Goal: Complete application form

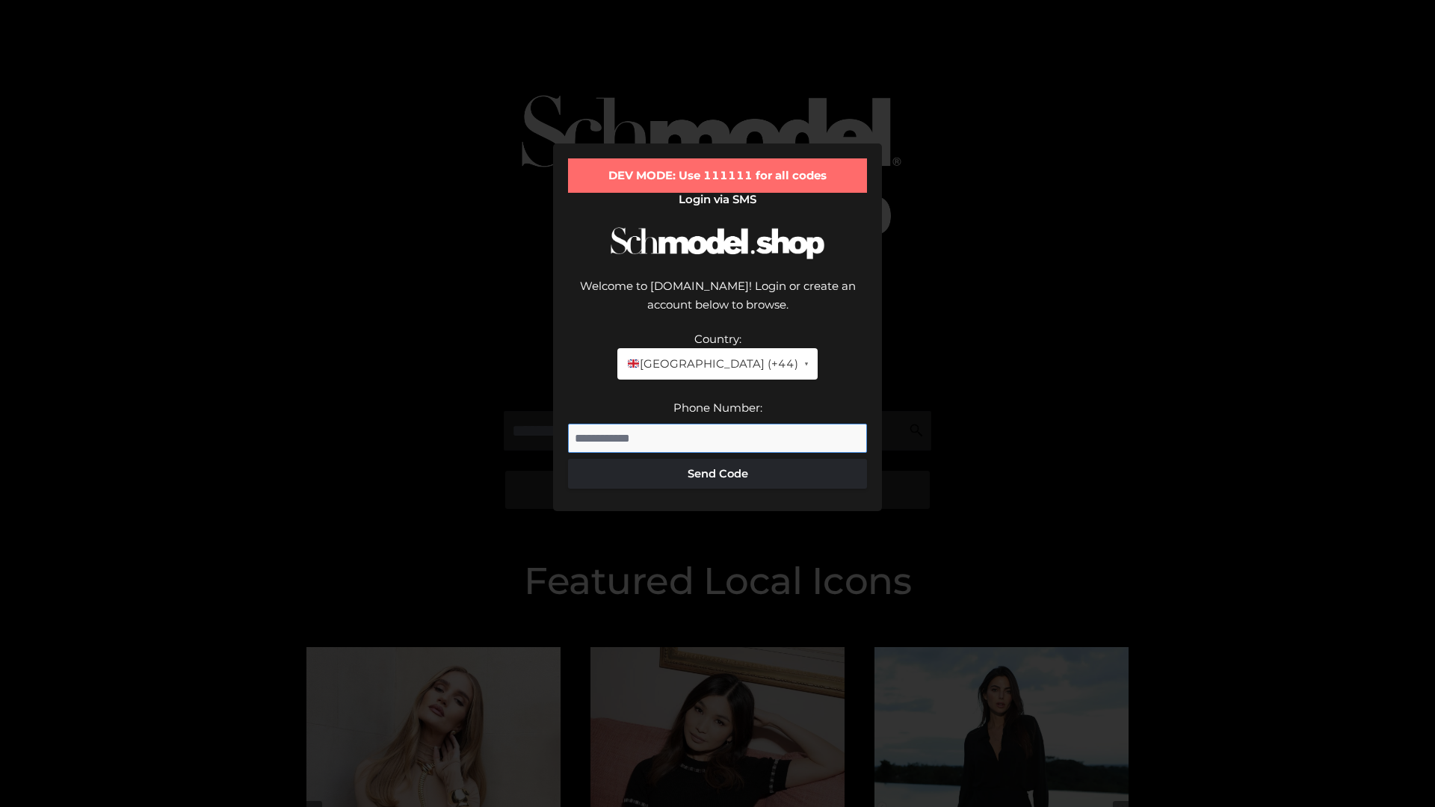
click at [717, 424] on input "Phone Number:" at bounding box center [717, 439] width 299 height 30
type input "**********"
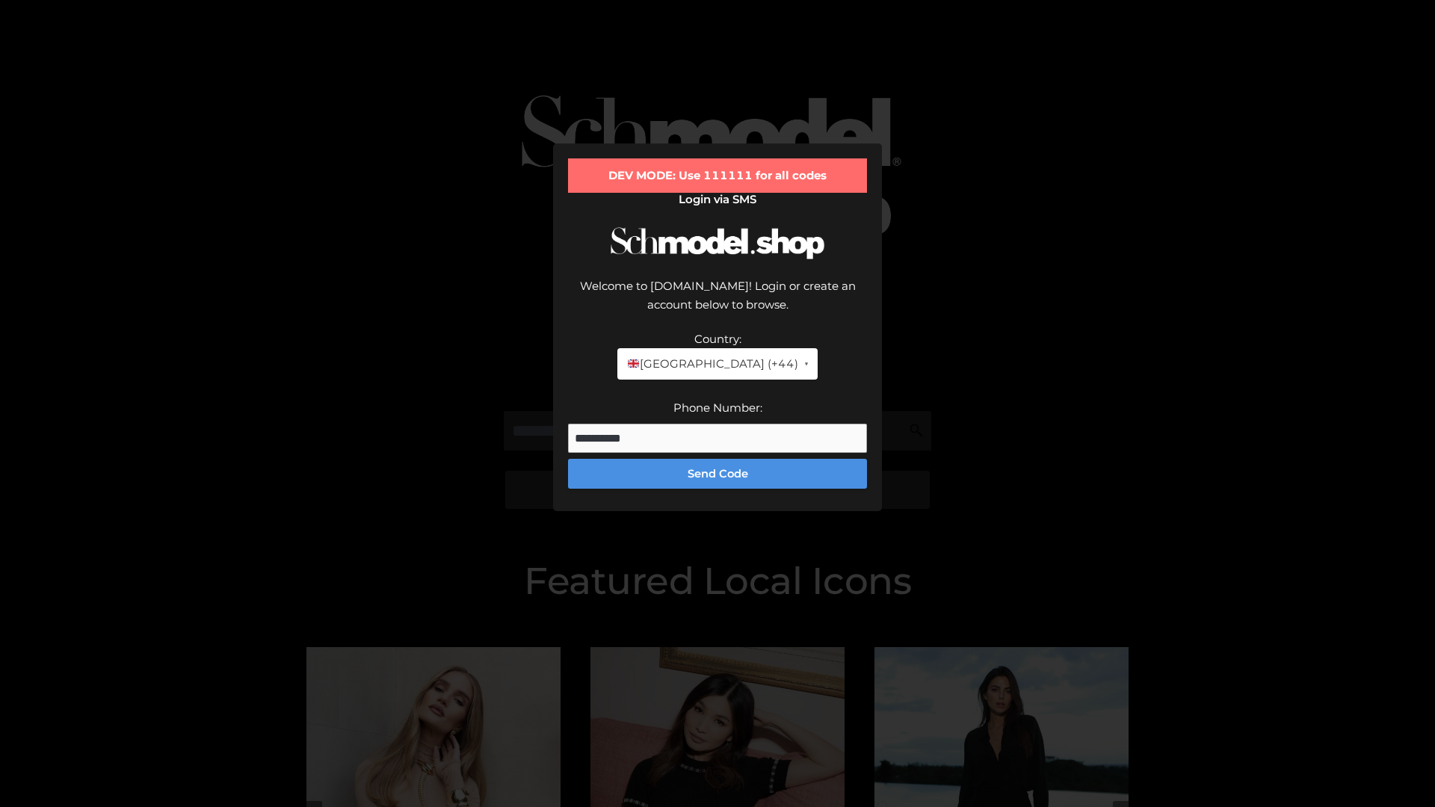
click at [717, 459] on button "Send Code" at bounding box center [717, 474] width 299 height 30
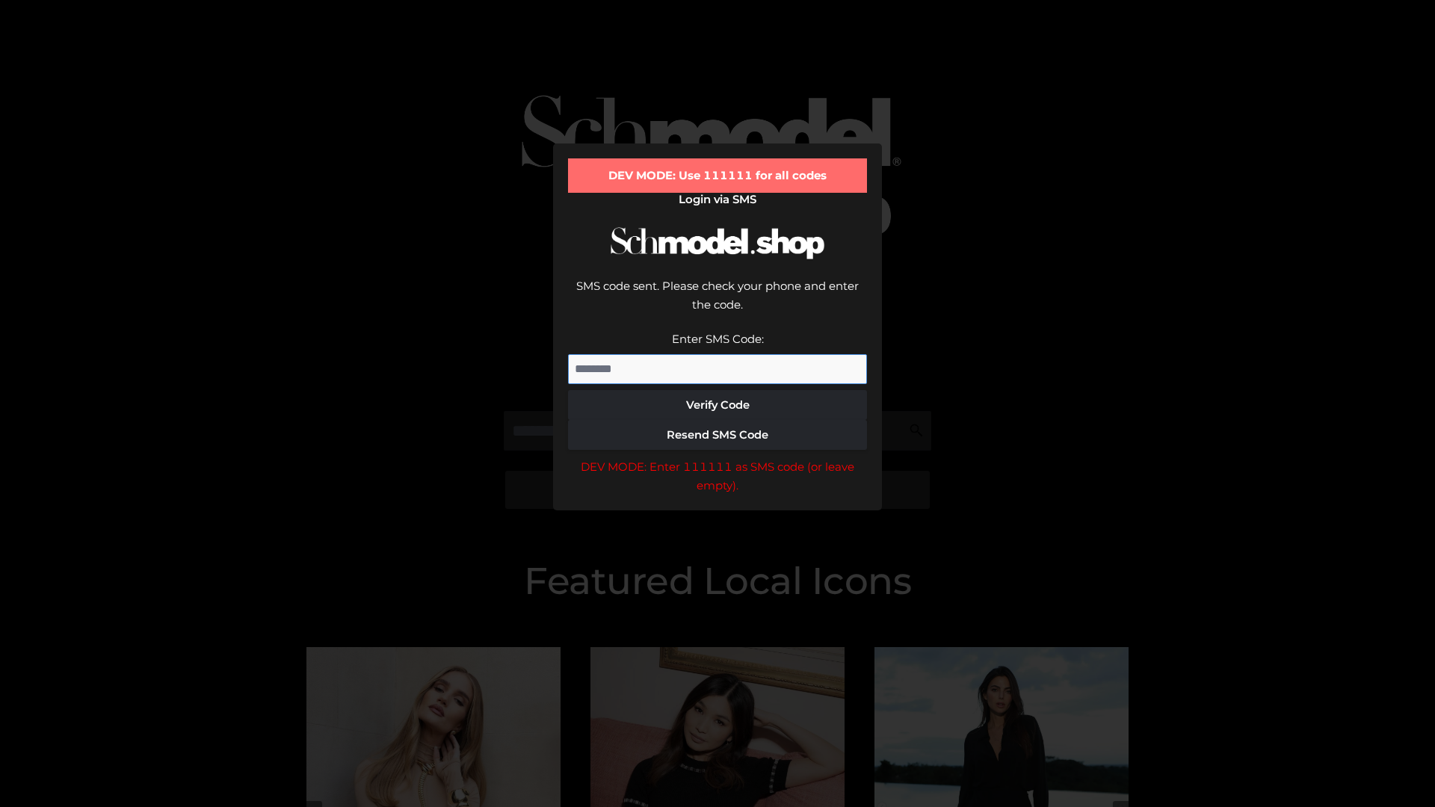
click at [717, 354] on input "Enter SMS Code:" at bounding box center [717, 369] width 299 height 30
type input "******"
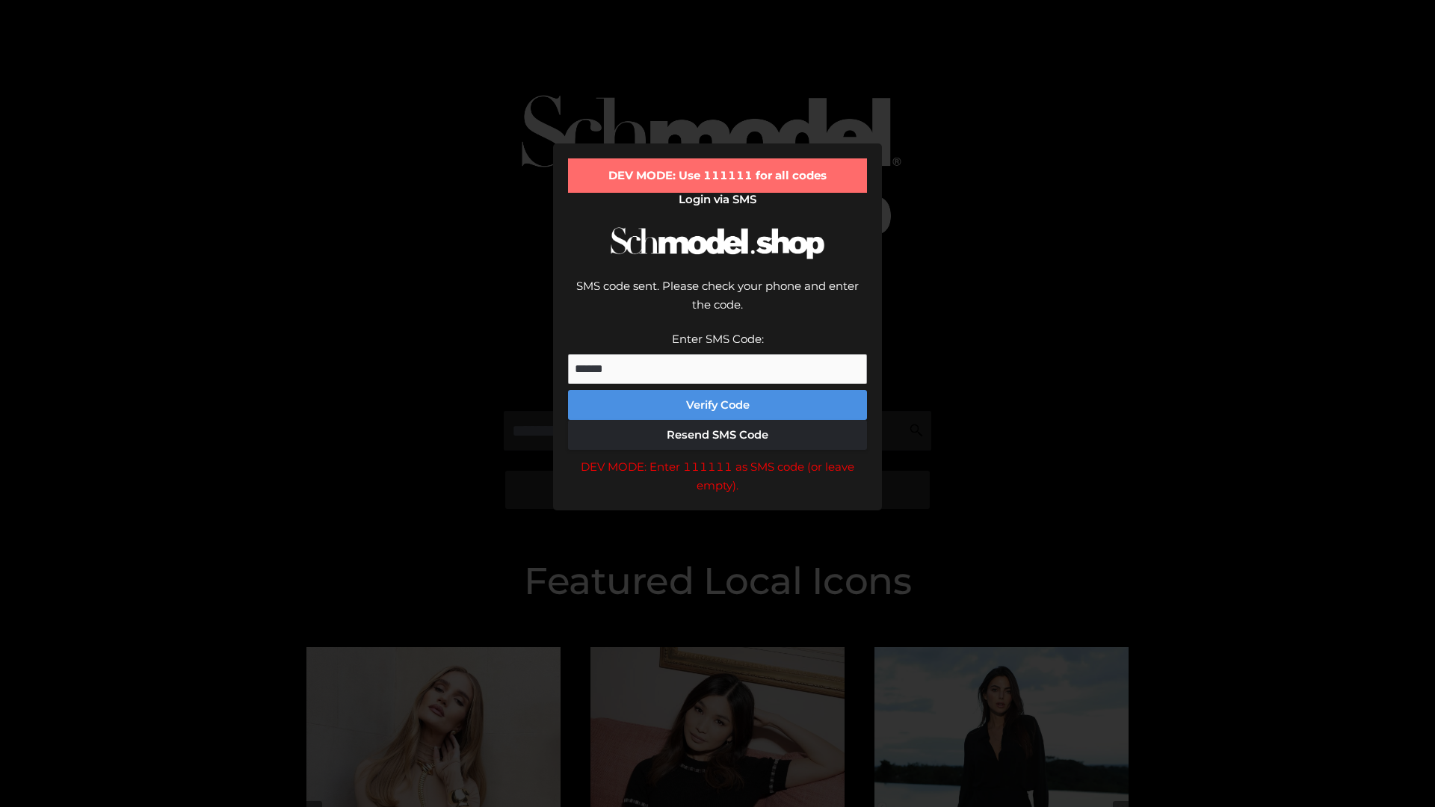
click at [717, 390] on button "Verify Code" at bounding box center [717, 405] width 299 height 30
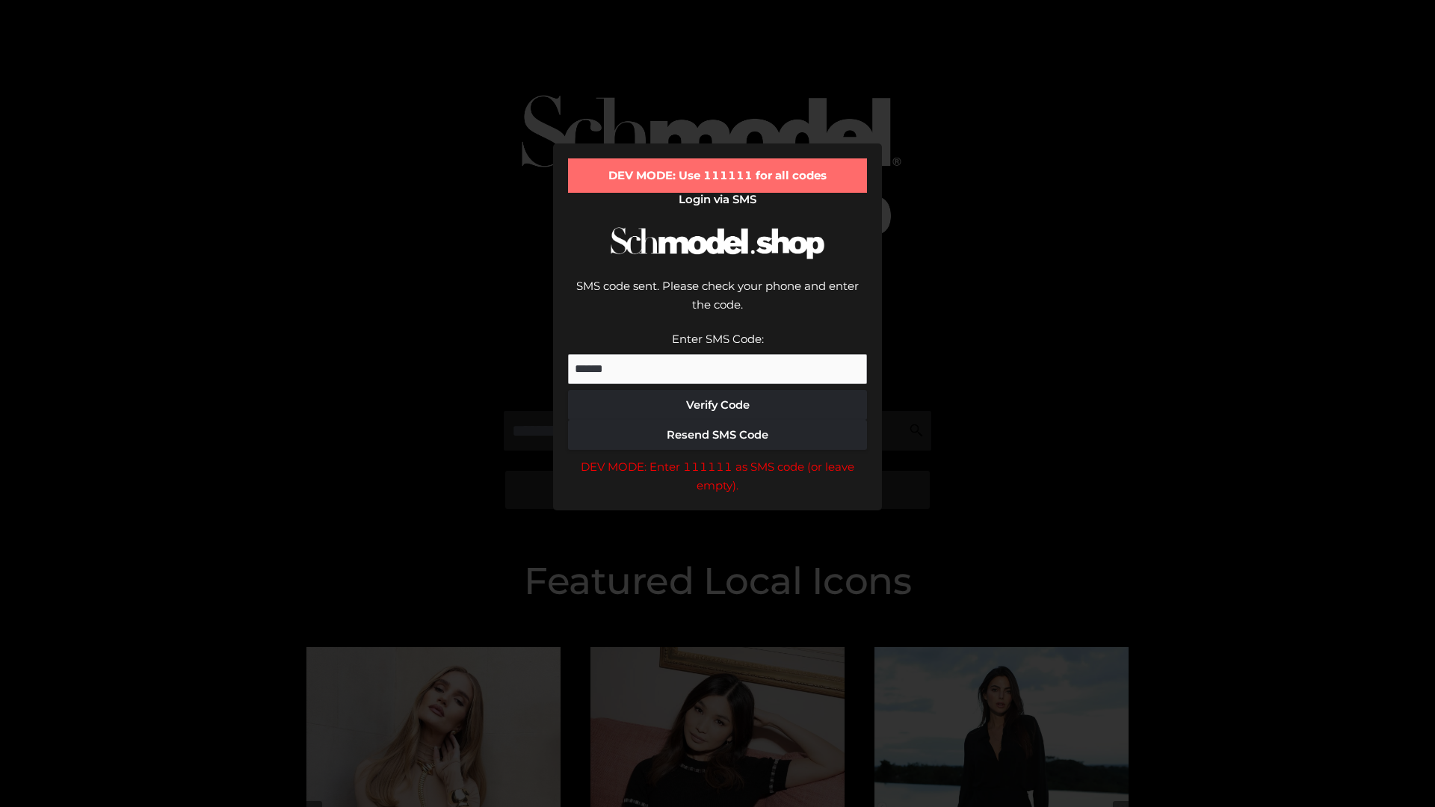
click at [717, 457] on div "DEV MODE: Enter 111111 as SMS code (or leave empty)." at bounding box center [717, 476] width 299 height 38
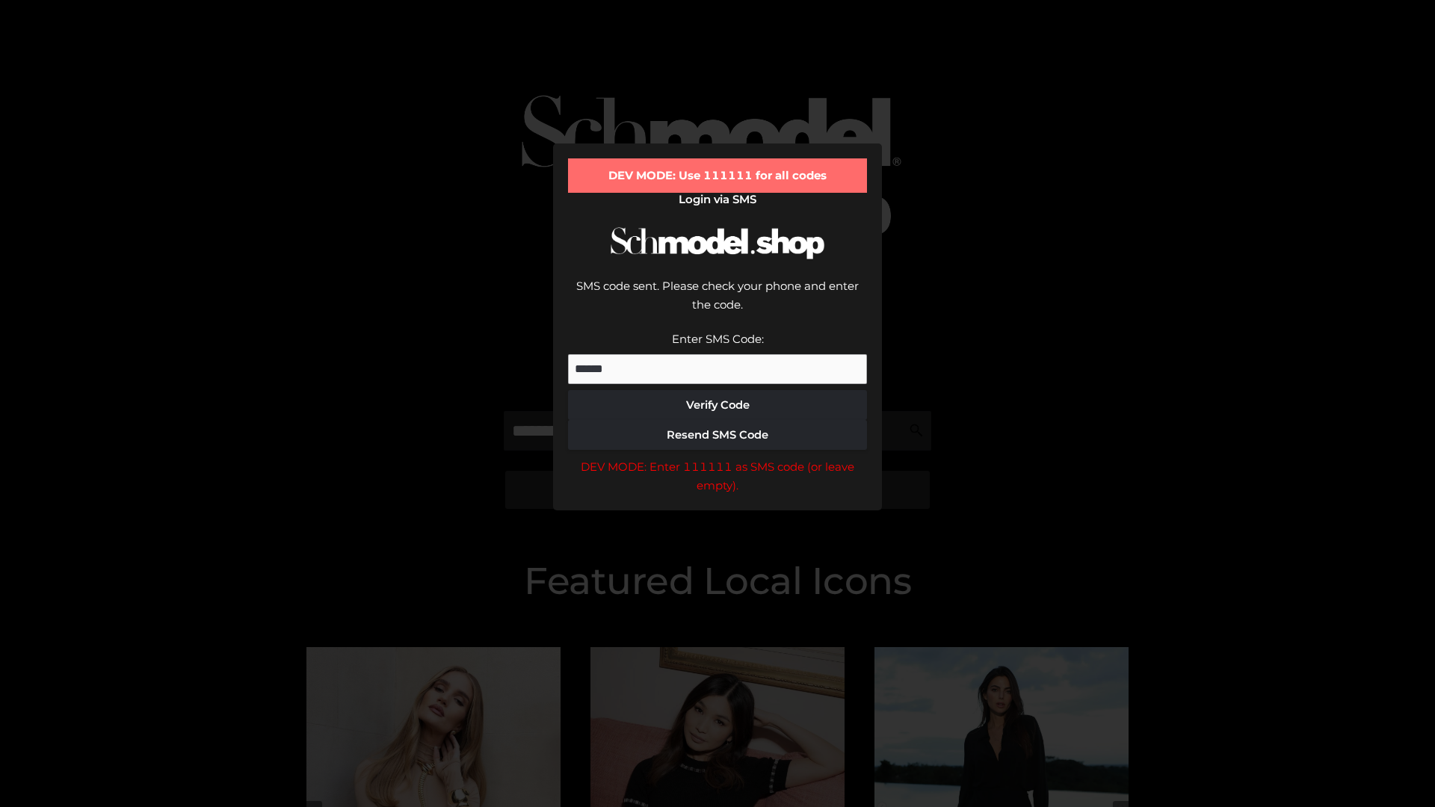
click at [717, 457] on div "DEV MODE: Enter 111111 as SMS code (or leave empty)." at bounding box center [717, 476] width 299 height 38
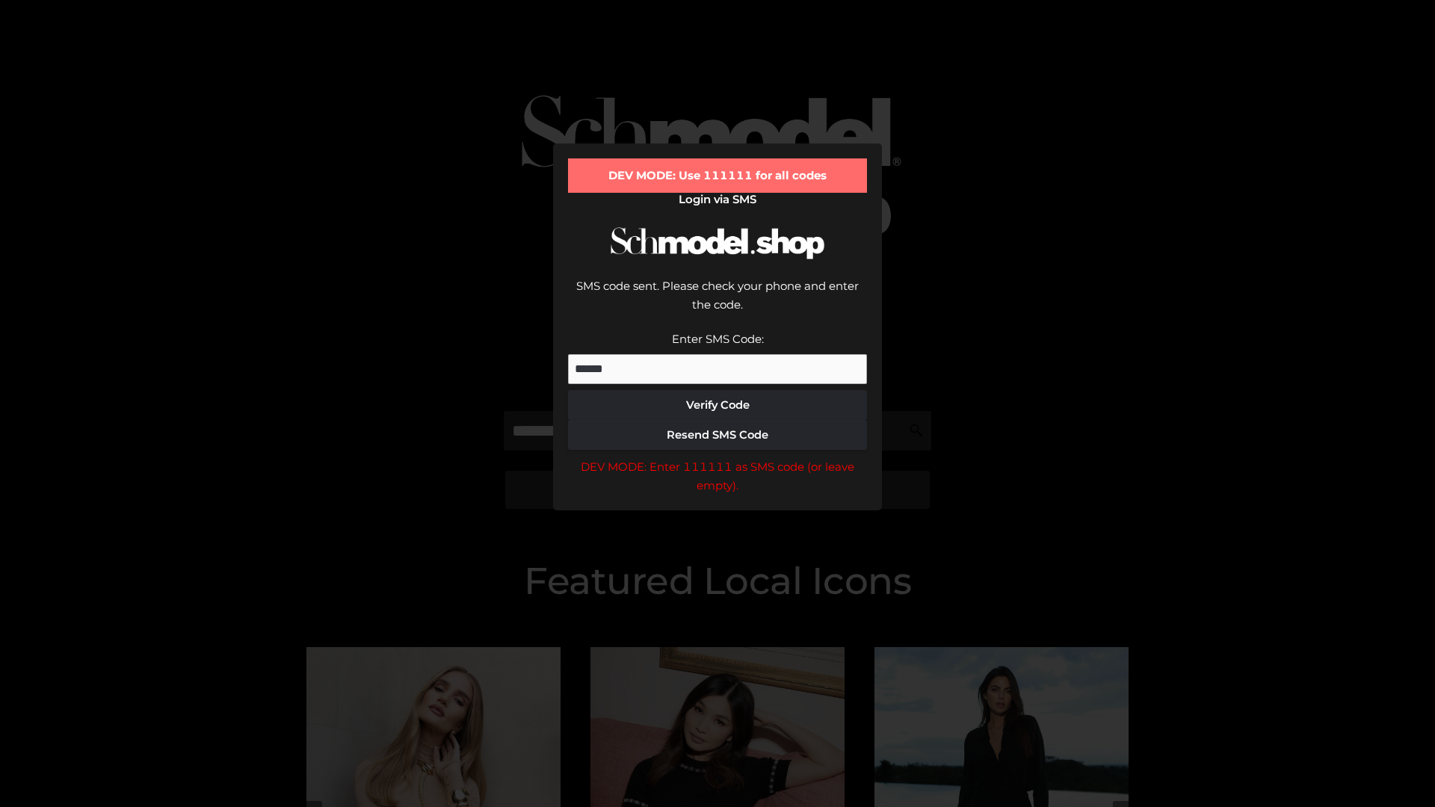
click at [717, 457] on div "DEV MODE: Enter 111111 as SMS code (or leave empty)." at bounding box center [717, 476] width 299 height 38
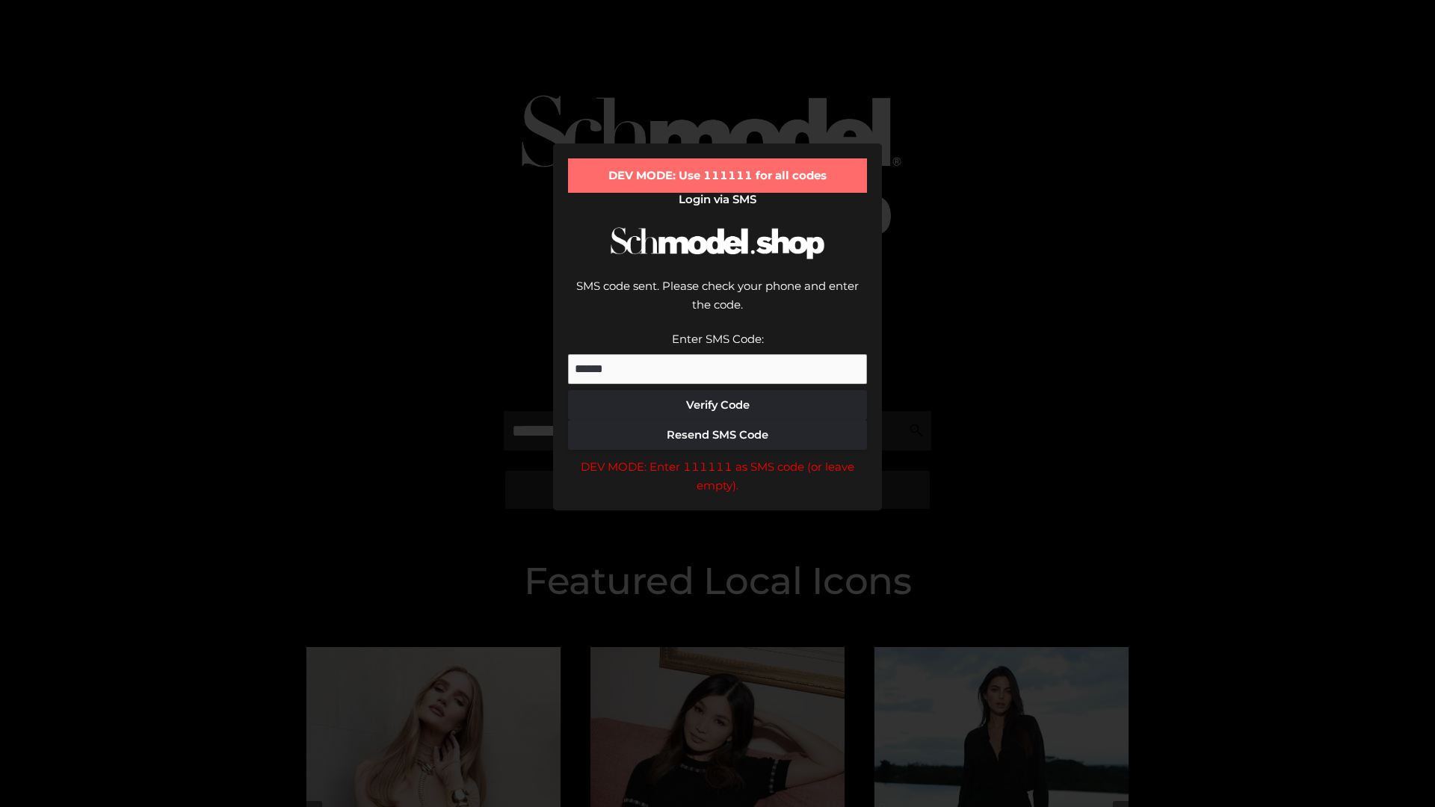
click at [717, 457] on div "DEV MODE: Enter 111111 as SMS code (or leave empty)." at bounding box center [717, 476] width 299 height 38
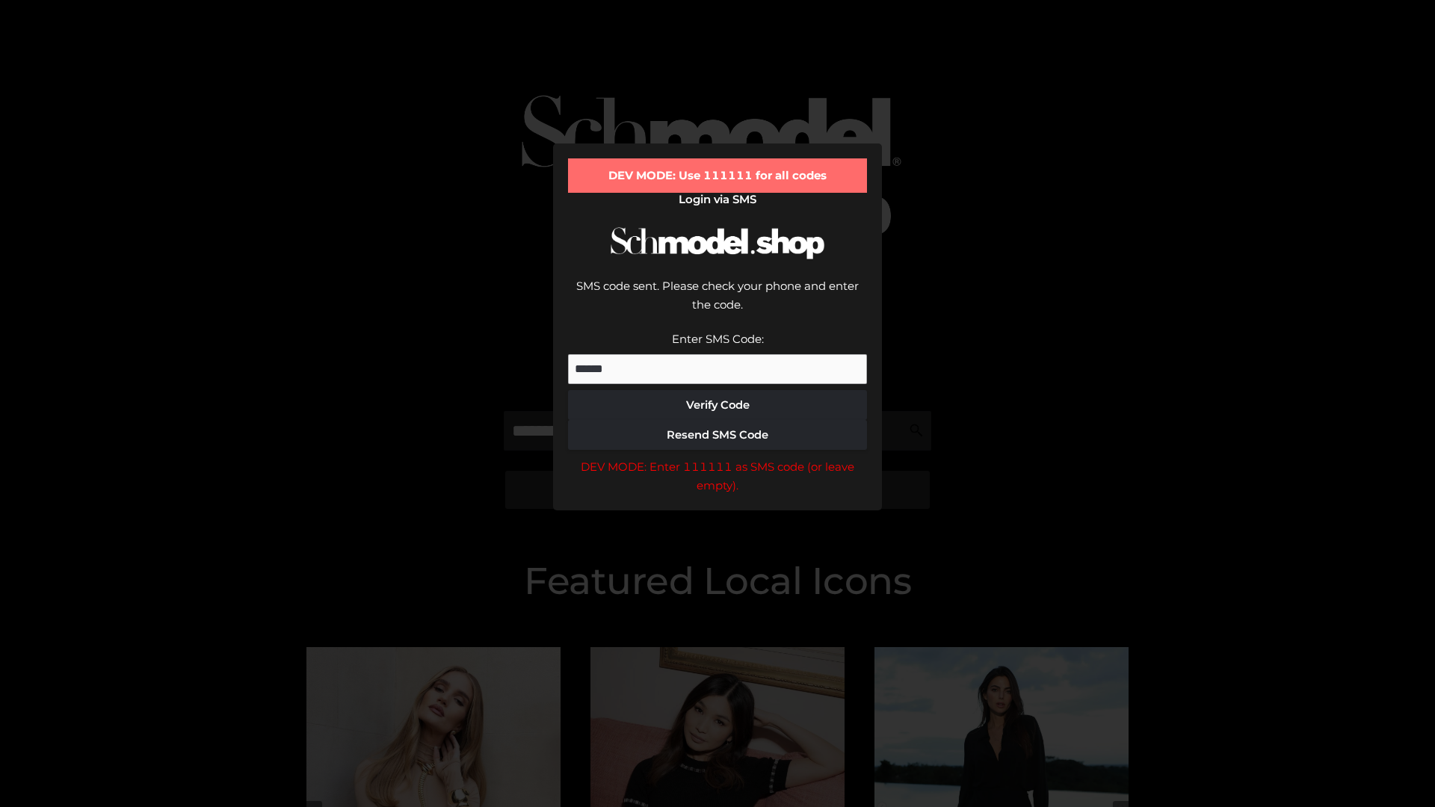
click at [717, 457] on div "DEV MODE: Enter 111111 as SMS code (or leave empty)." at bounding box center [717, 476] width 299 height 38
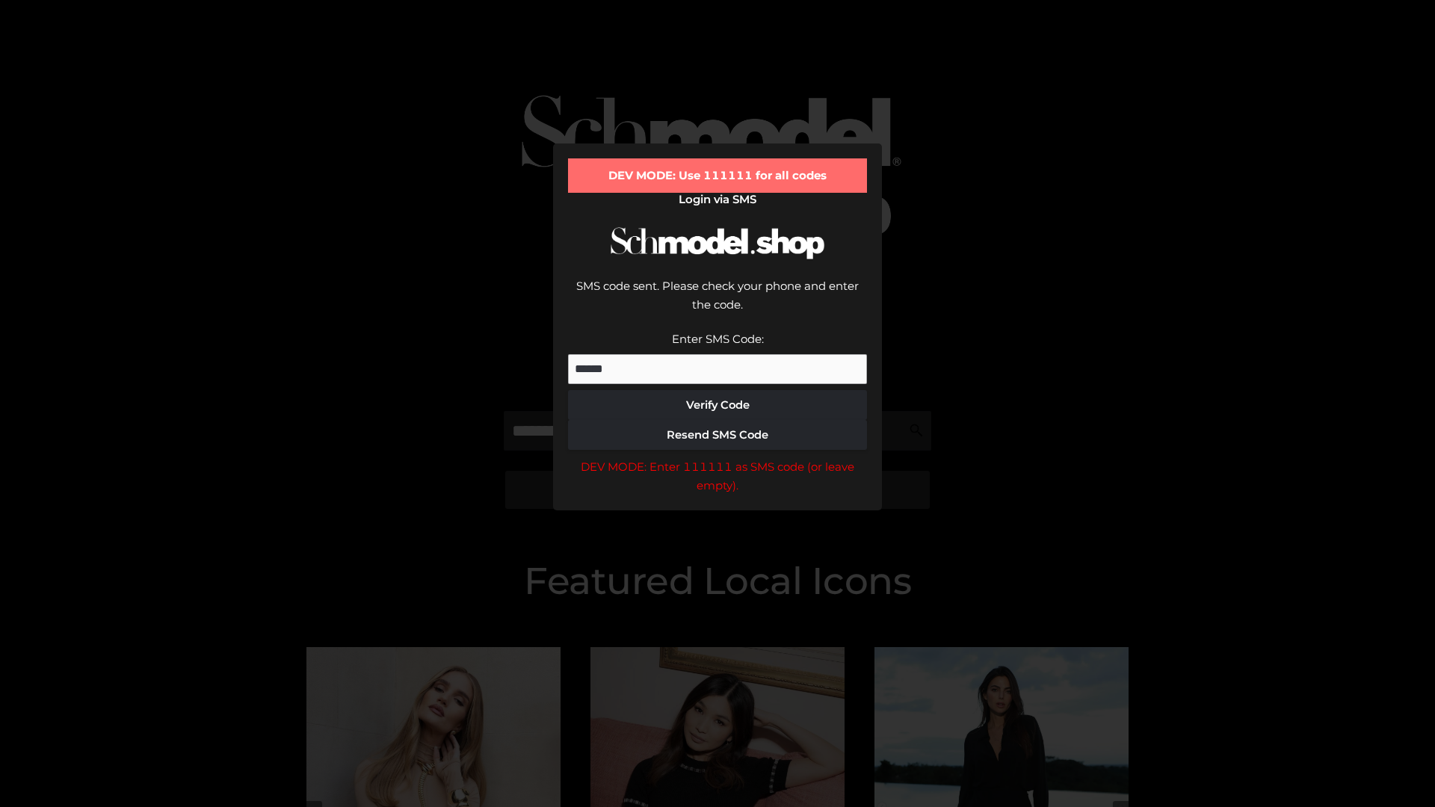
click at [717, 457] on div "DEV MODE: Enter 111111 as SMS code (or leave empty)." at bounding box center [717, 476] width 299 height 38
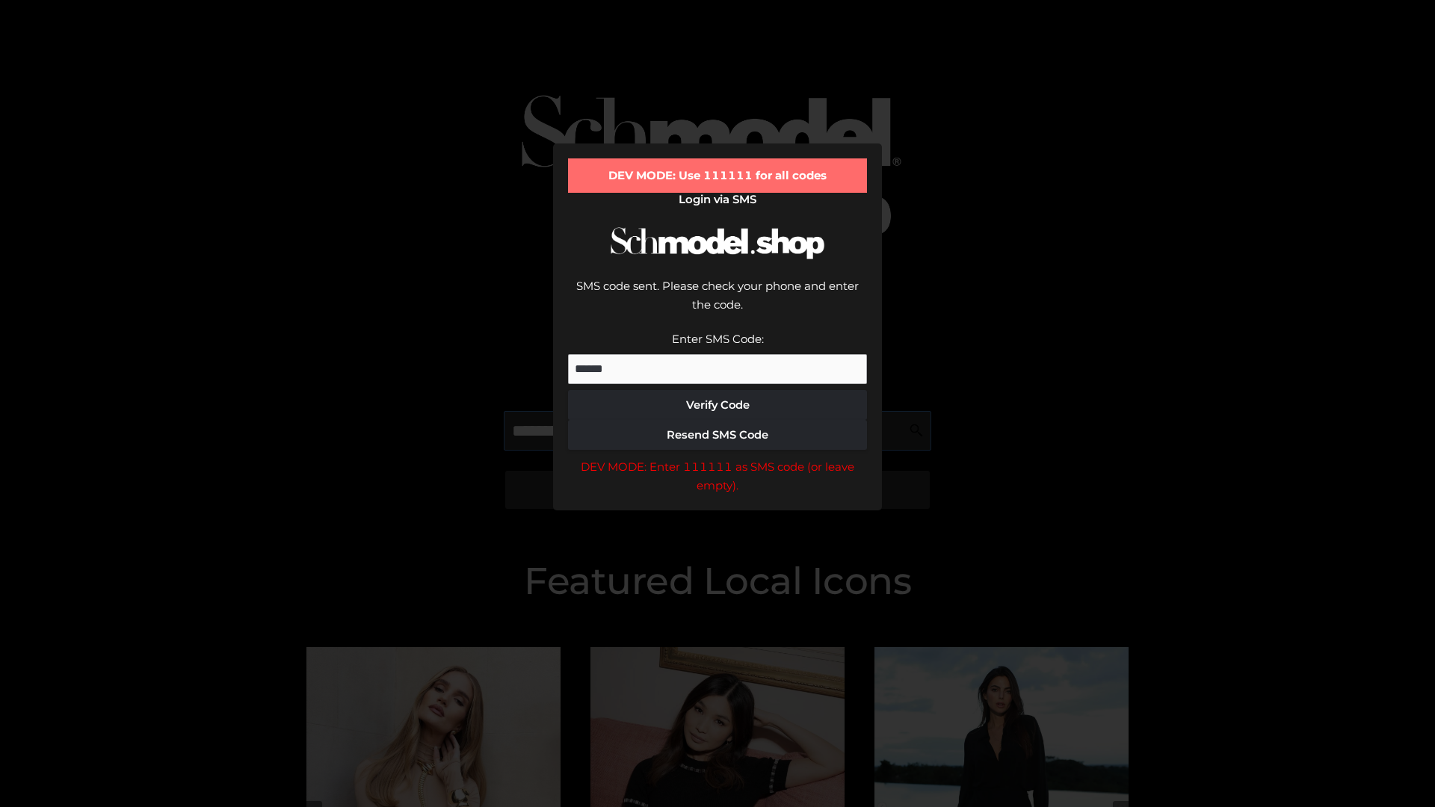
scroll to position [0, 77]
click at [717, 457] on div "DEV MODE: Enter 111111 as SMS code (or leave empty)." at bounding box center [717, 476] width 299 height 38
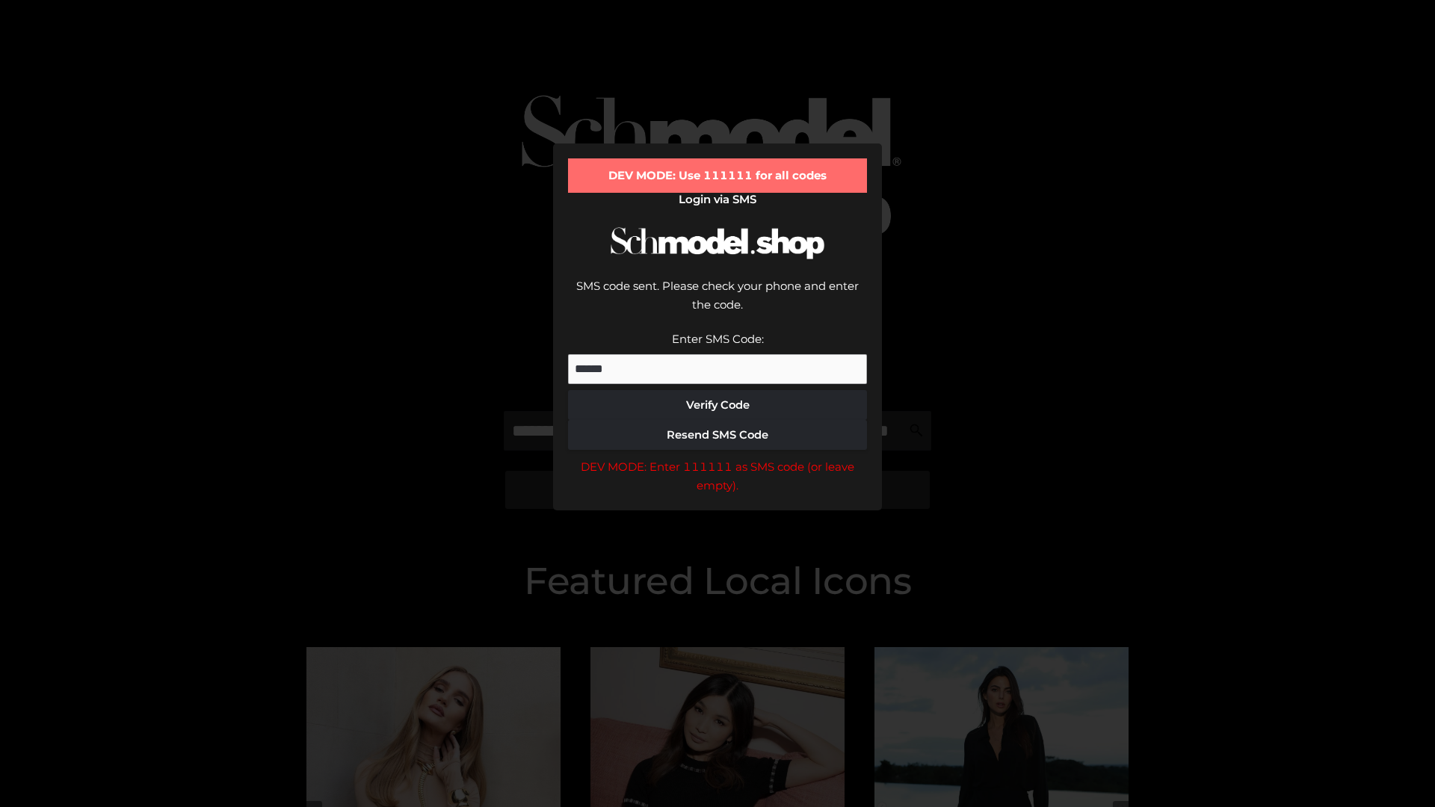
click at [717, 457] on div "DEV MODE: Enter 111111 as SMS code (or leave empty)." at bounding box center [717, 476] width 299 height 38
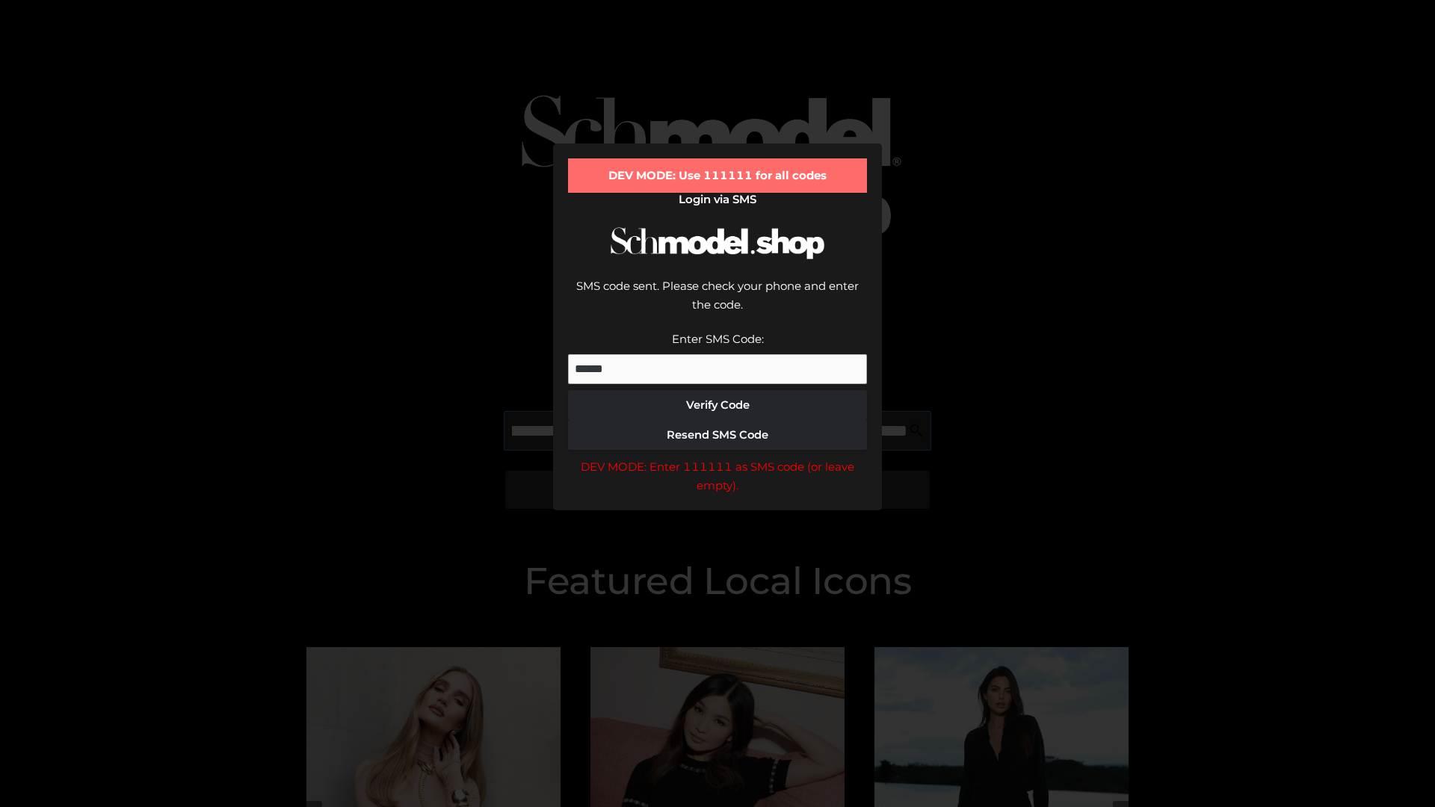
scroll to position [0, 163]
click at [717, 457] on div "DEV MODE: Enter 111111 as SMS code (or leave empty)." at bounding box center [717, 476] width 299 height 38
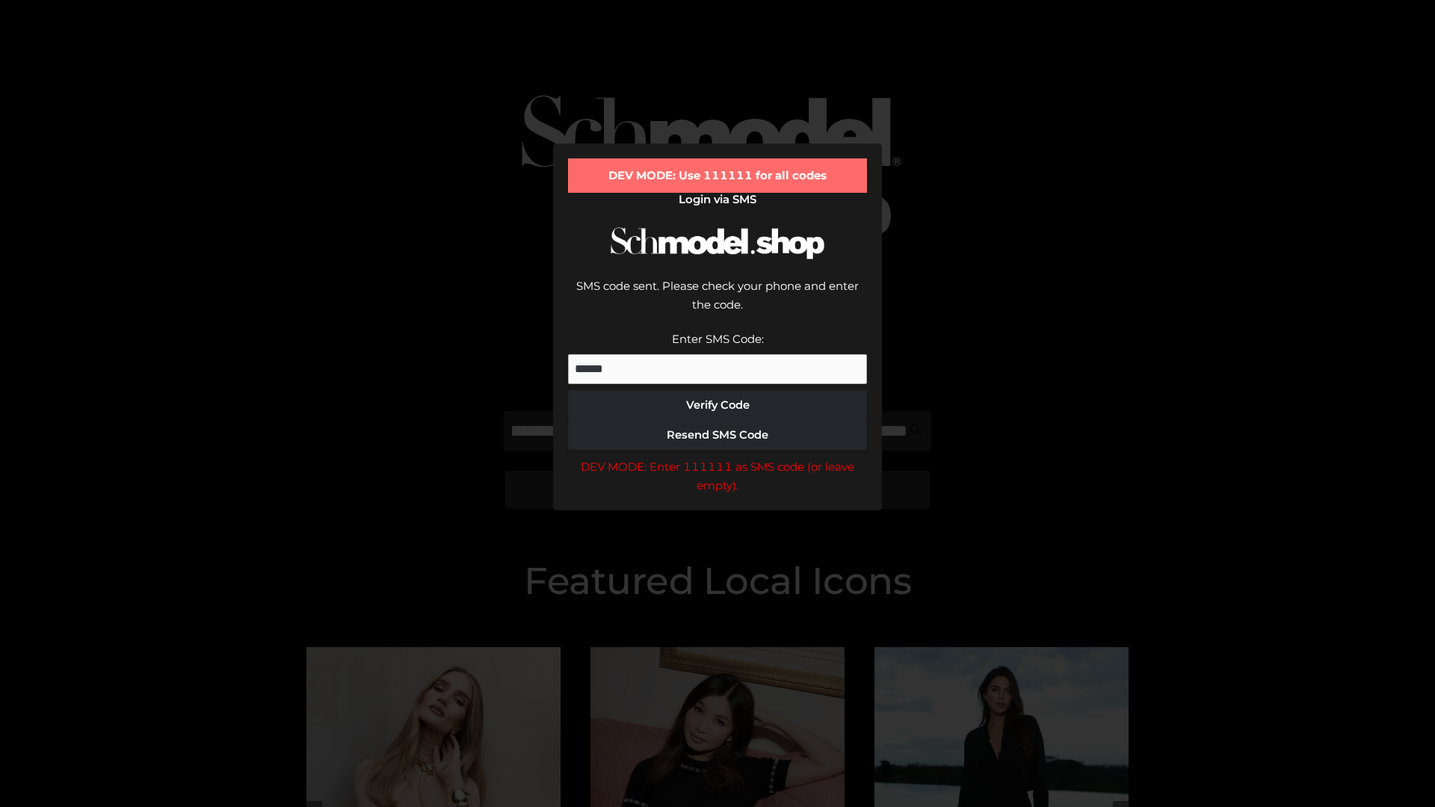
click at [717, 457] on div "DEV MODE: Enter 111111 as SMS code (or leave empty)." at bounding box center [717, 476] width 299 height 38
type input "**********"
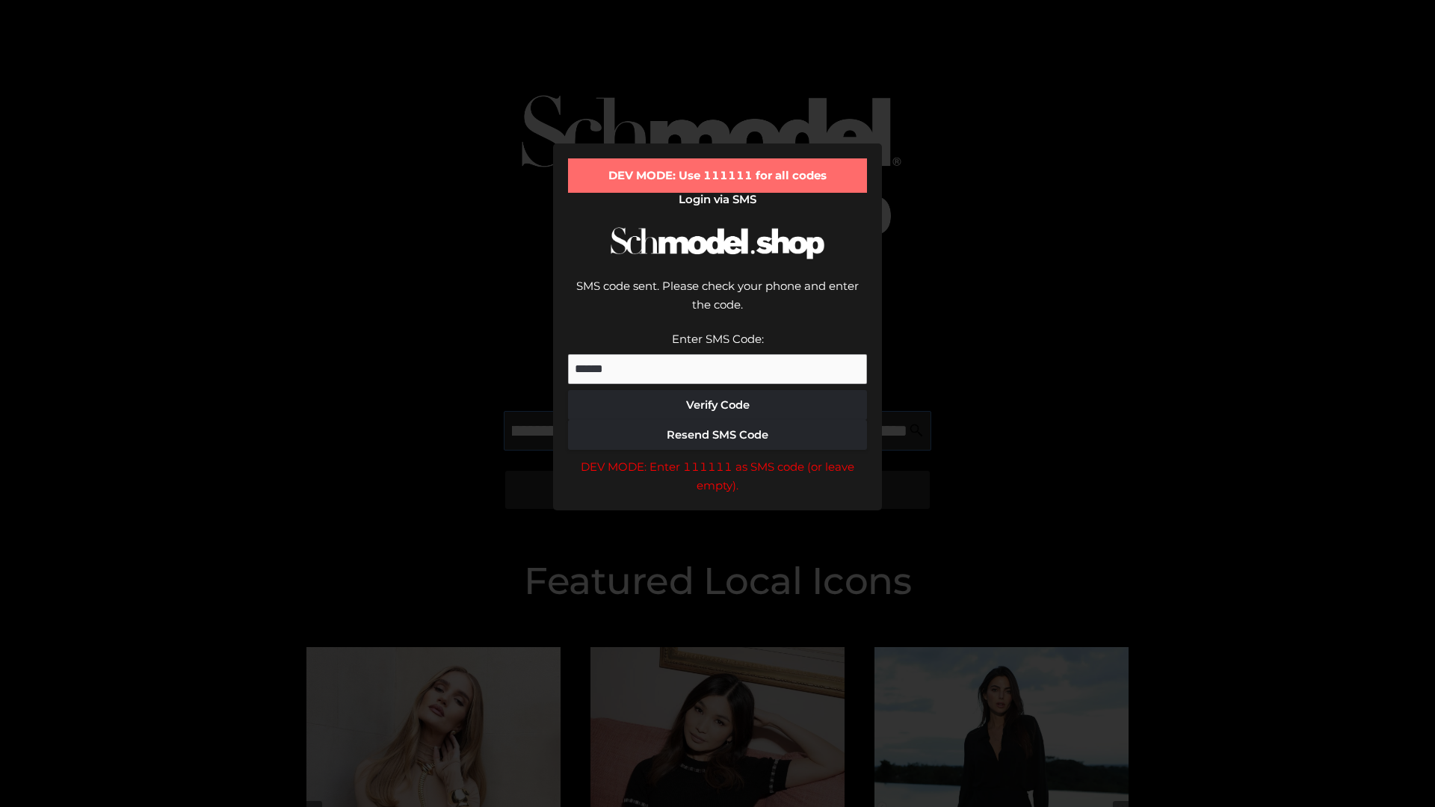
scroll to position [0, 239]
